Goal: Task Accomplishment & Management: Manage account settings

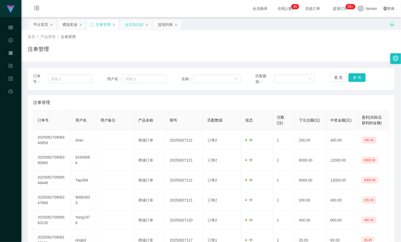
click at [137, 28] on div "会员加扣款" at bounding box center [134, 24] width 19 height 10
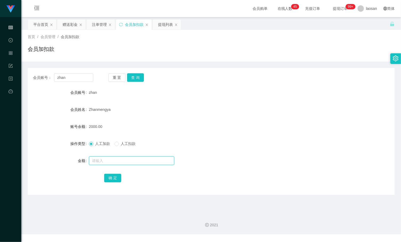
click at [129, 161] on input "text" at bounding box center [131, 160] width 85 height 9
paste input "BzaiChan"
type input "BzaiChan"
click at [79, 78] on input "zhan" at bounding box center [73, 77] width 39 height 9
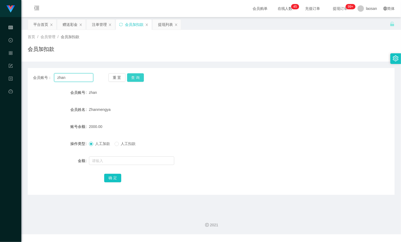
paste input "BzaiC"
type input "BzaiChan"
click at [137, 76] on button "查 询" at bounding box center [135, 77] width 17 height 9
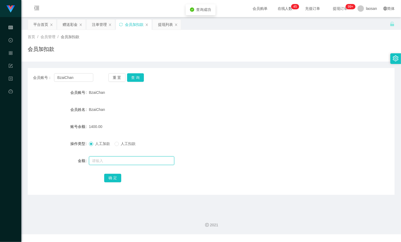
click at [145, 162] on input "text" at bounding box center [131, 160] width 85 height 9
type input "2600"
click at [128, 162] on input "2600" at bounding box center [131, 160] width 85 height 9
click at [112, 178] on button "确 定" at bounding box center [112, 178] width 17 height 9
click at [230, 130] on div "4000.00" at bounding box center [196, 126] width 214 height 11
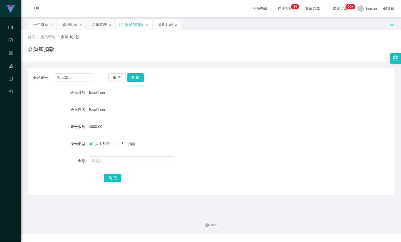
click at [396, 164] on main "关闭左侧 关闭右侧 关闭其它 刷新页面 平台首页 赠送彩金 注单管理 会员加扣款 提现列表 首页 / 会员管理 / 会员加扣款 / 会员加扣款 会员账号： B…" at bounding box center [210, 113] width 379 height 192
click at [85, 76] on input "BzaiChan" at bounding box center [73, 77] width 39 height 9
click at [81, 78] on input "BzaiChan" at bounding box center [73, 77] width 39 height 9
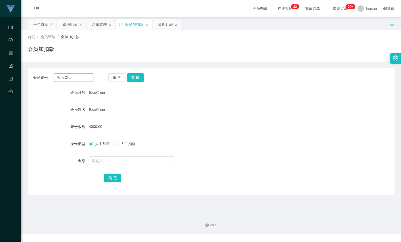
click at [81, 78] on input "BzaiChan" at bounding box center [73, 77] width 39 height 9
paste input "z"
type input "zhan"
click at [141, 78] on button "查 询" at bounding box center [135, 77] width 17 height 9
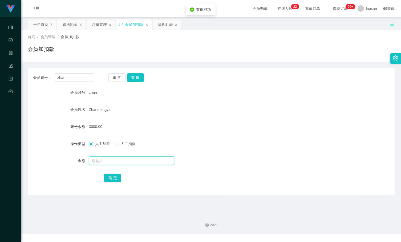
click at [127, 160] on input "text" at bounding box center [131, 160] width 85 height 9
type input "3000"
click at [99, 26] on div "注单管理" at bounding box center [99, 24] width 15 height 10
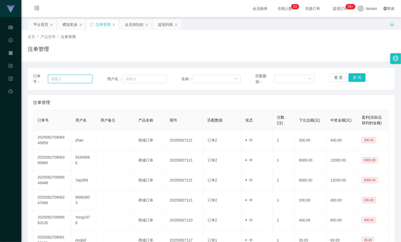
click at [82, 75] on input "text" at bounding box center [70, 79] width 44 height 9
click at [132, 79] on input "text" at bounding box center [144, 79] width 44 height 9
paste input "BzaiChan"
type input "BzaiChan"
click at [357, 76] on button "查 询" at bounding box center [356, 77] width 17 height 9
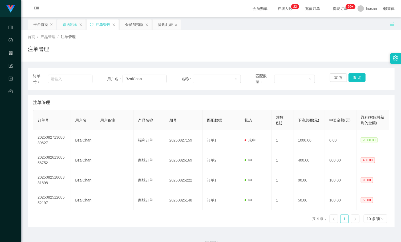
click at [71, 26] on div "赠送彩金" at bounding box center [70, 24] width 15 height 10
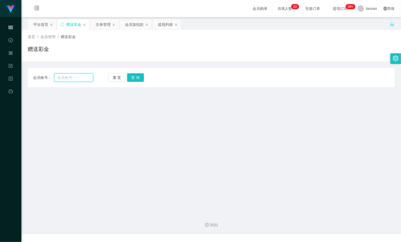
click at [68, 76] on input "text" at bounding box center [73, 77] width 39 height 9
paste input "BzaiChan"
type input "BzaiChan"
click at [140, 78] on button "查 询" at bounding box center [135, 77] width 17 height 9
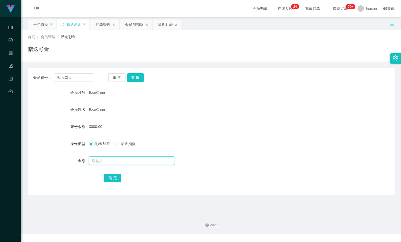
click at [126, 160] on input "text" at bounding box center [131, 160] width 85 height 9
type input "3000"
click at [113, 178] on button "确 定" at bounding box center [112, 178] width 17 height 9
click at [139, 24] on div "会员加扣款" at bounding box center [134, 24] width 19 height 10
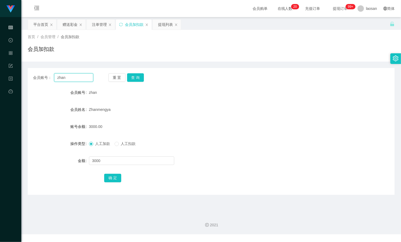
click at [73, 77] on input "zhan" at bounding box center [73, 77] width 39 height 9
click at [140, 77] on button "查 询" at bounding box center [135, 77] width 17 height 9
click at [105, 162] on input "text" at bounding box center [131, 160] width 85 height 9
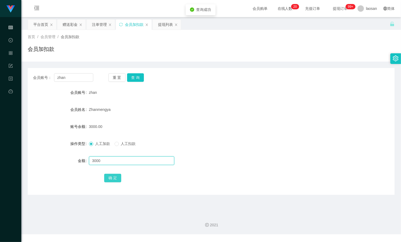
type input "3000"
drag, startPoint x: 108, startPoint y: 176, endPoint x: 98, endPoint y: 175, distance: 9.4
click at [108, 176] on button "确 定" at bounding box center [112, 178] width 17 height 9
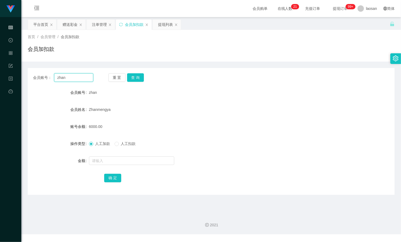
click at [69, 80] on input "zhan" at bounding box center [73, 77] width 39 height 9
click at [100, 25] on div "注单管理" at bounding box center [99, 24] width 15 height 10
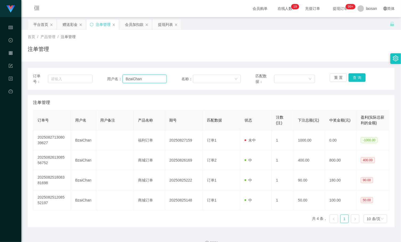
click at [131, 82] on input "BzaiChan" at bounding box center [144, 79] width 44 height 9
paste input "z"
type input "zhan"
click at [359, 79] on button "查 询" at bounding box center [356, 77] width 17 height 9
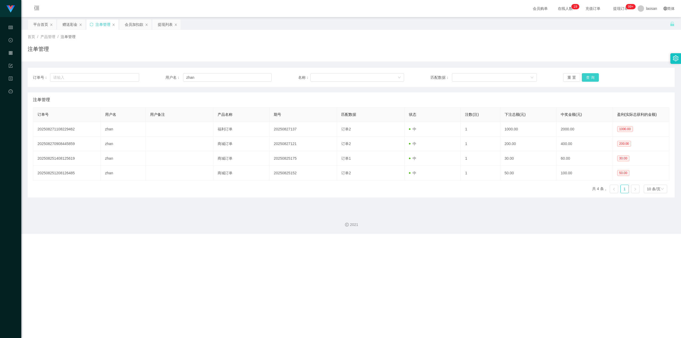
click at [400, 78] on button "查 询" at bounding box center [590, 77] width 17 height 9
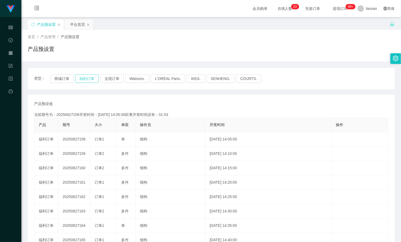
click at [89, 78] on button "福利订单" at bounding box center [86, 78] width 23 height 9
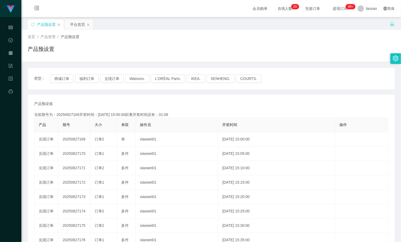
drag, startPoint x: 332, startPoint y: 108, endPoint x: 312, endPoint y: 109, distance: 19.4
click at [332, 108] on div "产品预设值 添加期号 当前期号为：20250827169开奖时间：[DATE] 15:00:00距离开奖时间还有：01:08 产品 期号 大小 单双 操作员 …" at bounding box center [211, 197] width 354 height 192
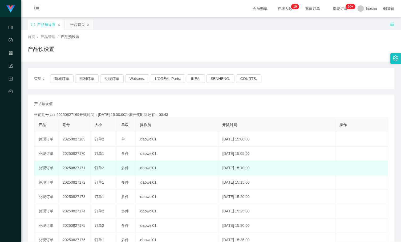
click at [324, 171] on td "[DATE] 15:10:00" at bounding box center [276, 168] width 117 height 14
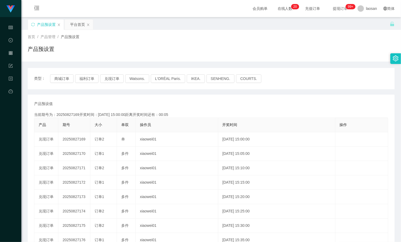
click at [306, 74] on div "类型： 商城订单 福利订单 兑现订单 Watsons. L'ORÉAL Paris. IKEA. [GEOGRAPHIC_DATA]. COURTS." at bounding box center [211, 78] width 354 height 9
click at [221, 104] on div "产品预设值 添加期号" at bounding box center [211, 104] width 354 height 6
